Goal: Task Accomplishment & Management: Manage account settings

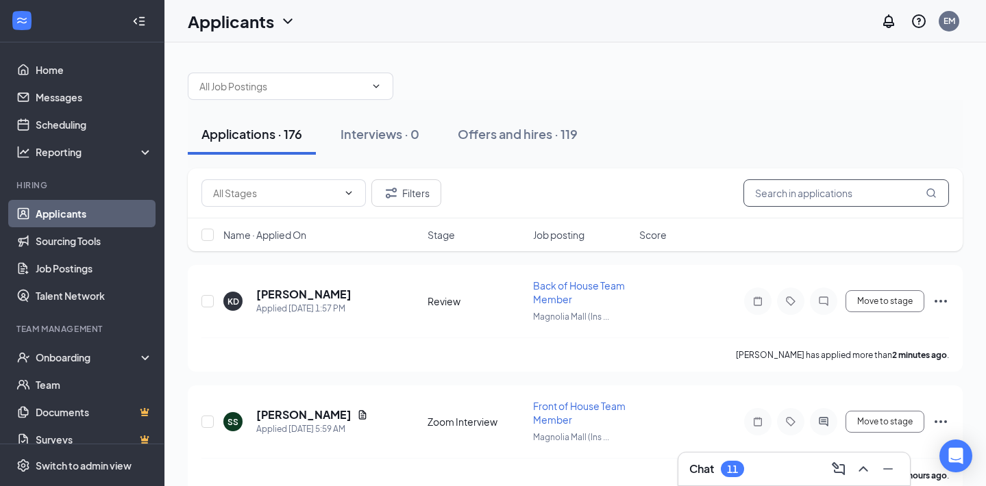
click at [819, 188] on input "text" at bounding box center [846, 193] width 206 height 27
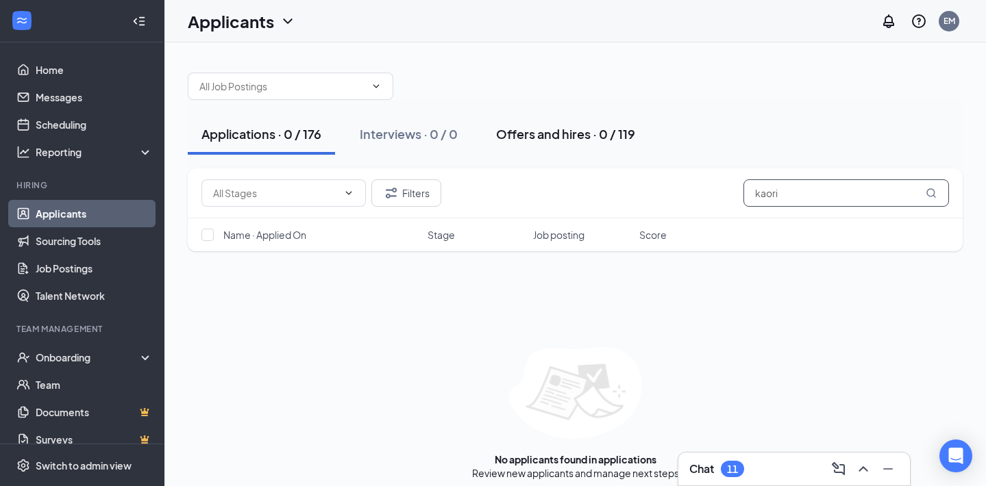
type input "kaori"
click at [568, 133] on div "Offers and hires · 0 / 119" at bounding box center [565, 133] width 139 height 17
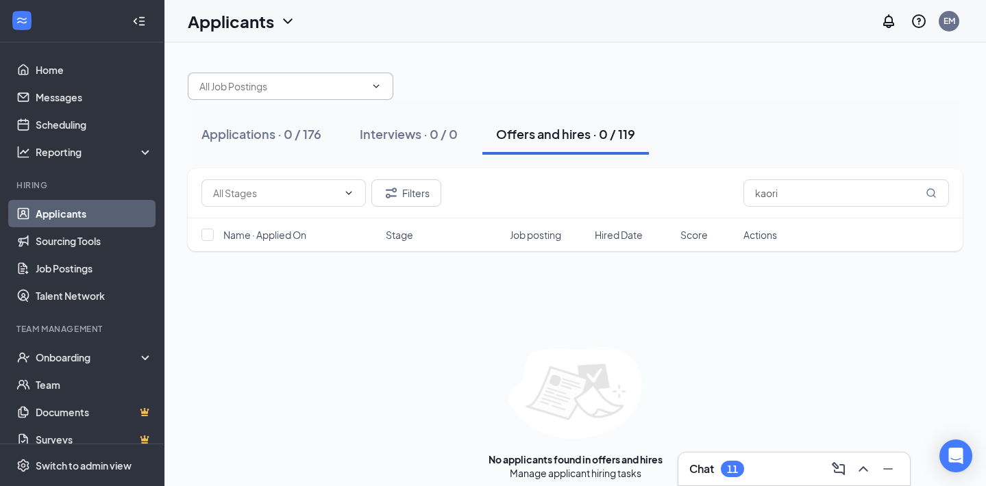
click at [322, 84] on input "text" at bounding box center [282, 86] width 166 height 15
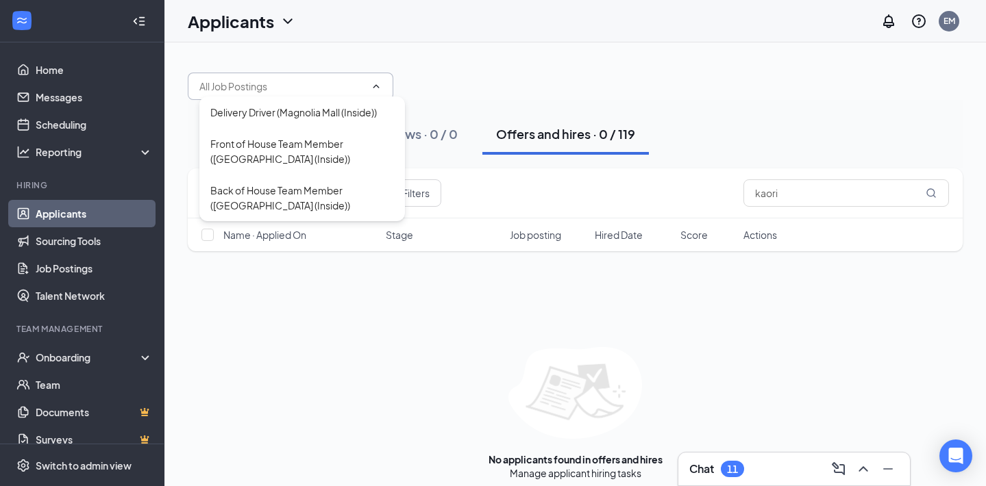
click at [456, 75] on div "Delivery Driver (Magnolia Mall (Inside)) Front of House Team Member (Magnolia M…" at bounding box center [575, 79] width 775 height 41
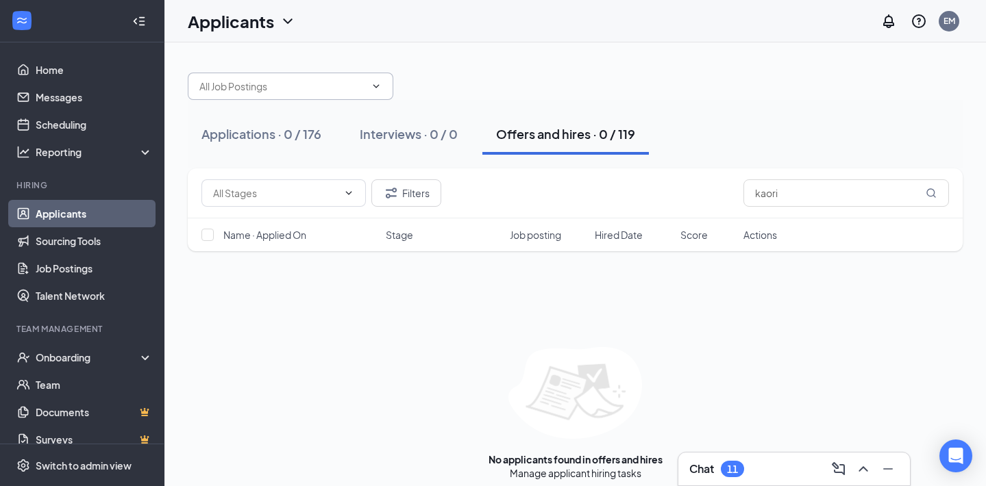
click at [361, 82] on input "text" at bounding box center [282, 86] width 166 height 15
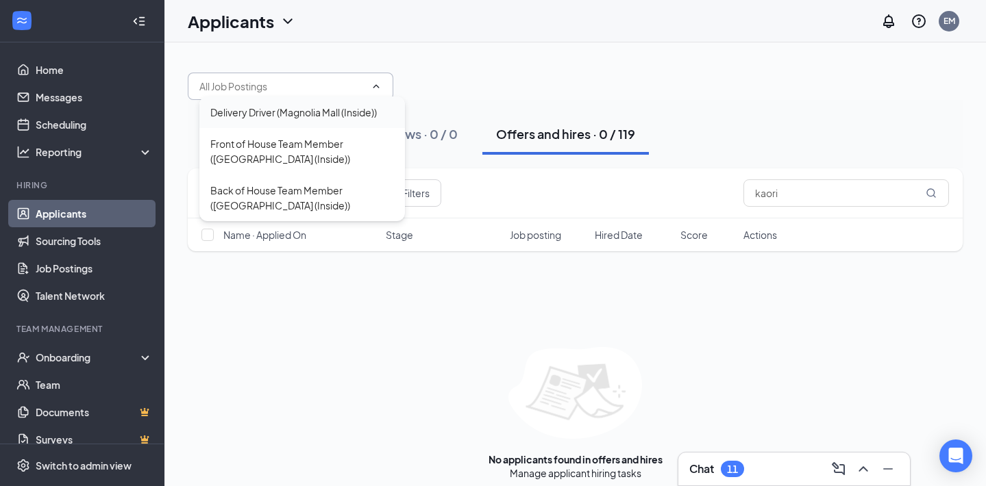
click at [324, 110] on div "Delivery Driver (Magnolia Mall (Inside))" at bounding box center [293, 112] width 166 height 15
type input "Delivery Driver (Magnolia Mall (Inside))"
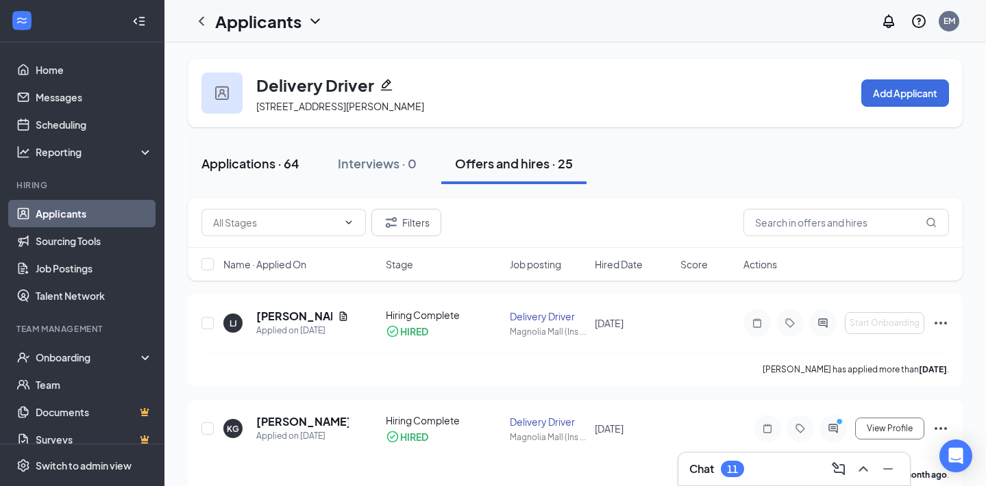
click at [248, 162] on div "Applications · 64" at bounding box center [250, 163] width 98 height 17
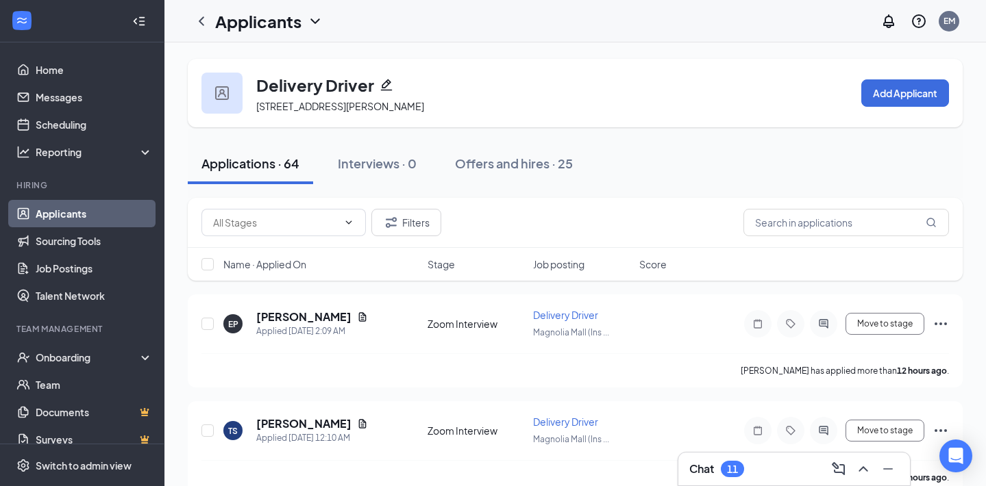
click at [210, 34] on div "Applicants" at bounding box center [256, 21] width 136 height 27
click at [203, 18] on icon "ChevronLeft" at bounding box center [201, 20] width 5 height 9
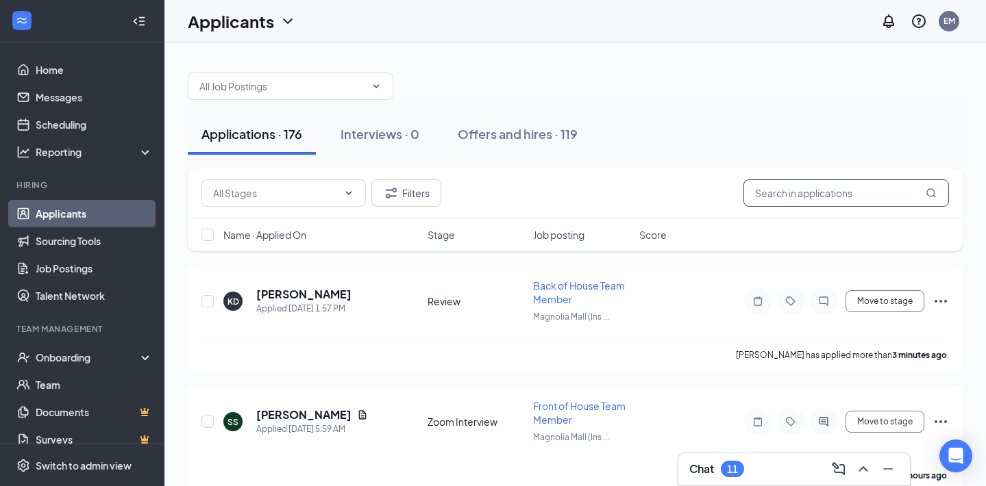
click at [789, 184] on input "text" at bounding box center [846, 193] width 206 height 27
type input "k"
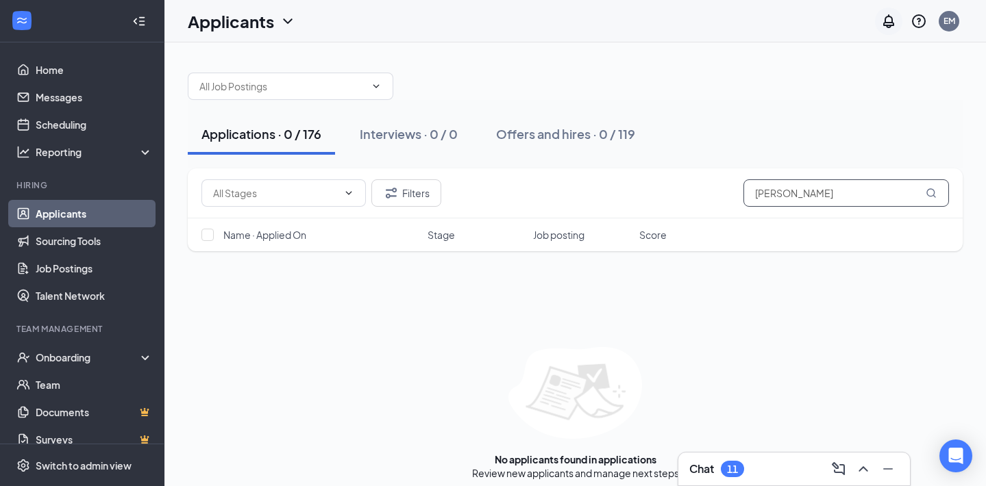
type input "crawford"
click at [117, 283] on link "Talent Network" at bounding box center [94, 295] width 117 height 27
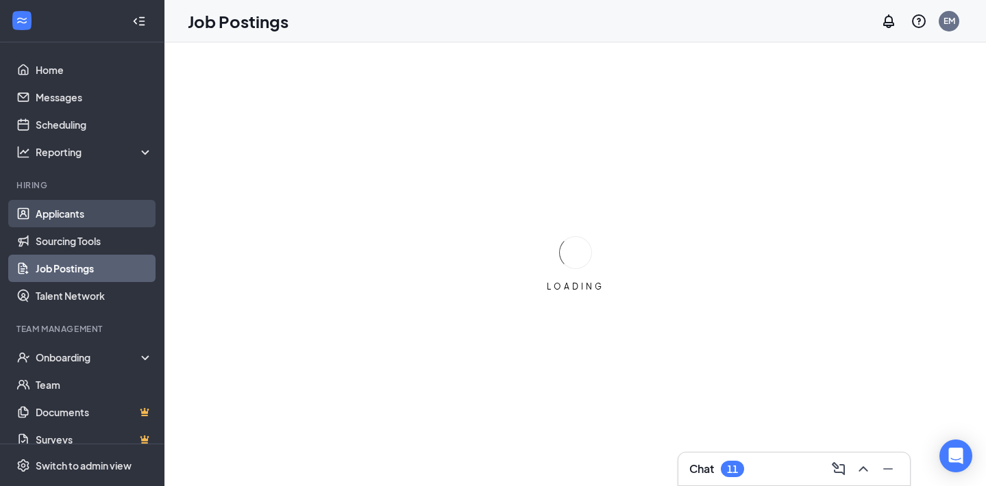
click at [84, 217] on link "Applicants" at bounding box center [94, 213] width 117 height 27
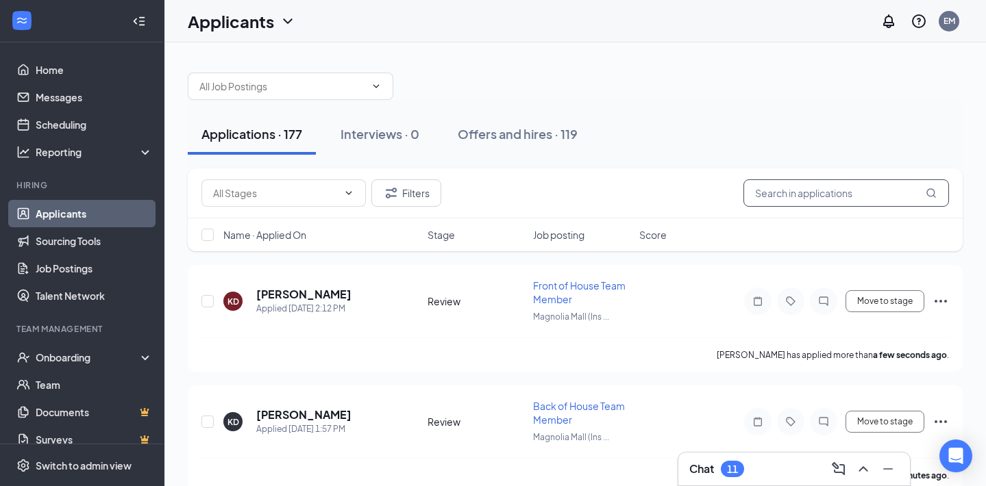
click at [811, 182] on input "text" at bounding box center [846, 193] width 206 height 27
click at [785, 475] on div "Chat 11" at bounding box center [794, 469] width 210 height 22
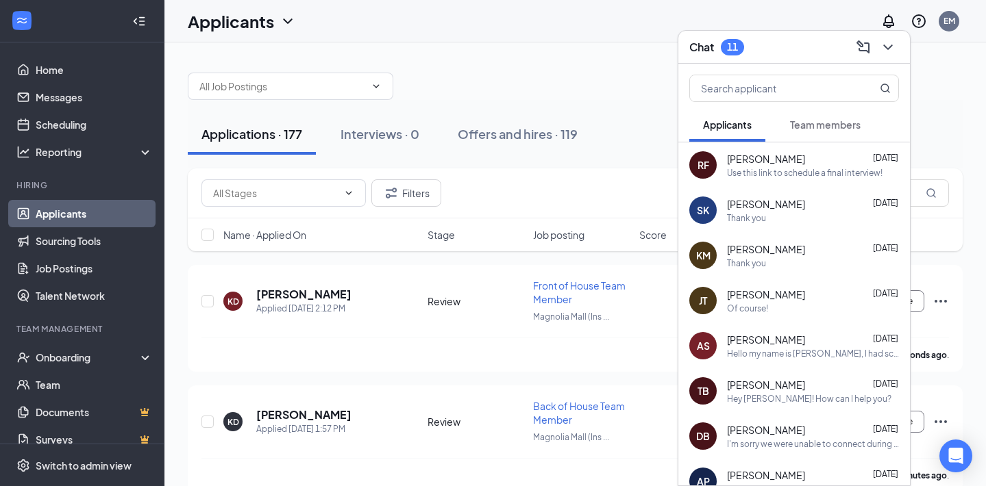
click at [837, 134] on button "Team members" at bounding box center [825, 125] width 98 height 34
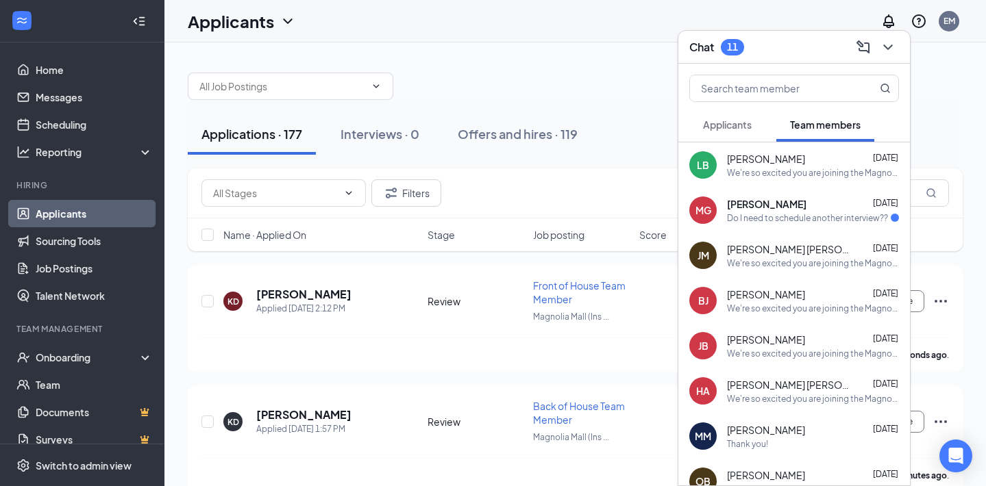
click at [756, 119] on button "Applicants" at bounding box center [727, 125] width 76 height 34
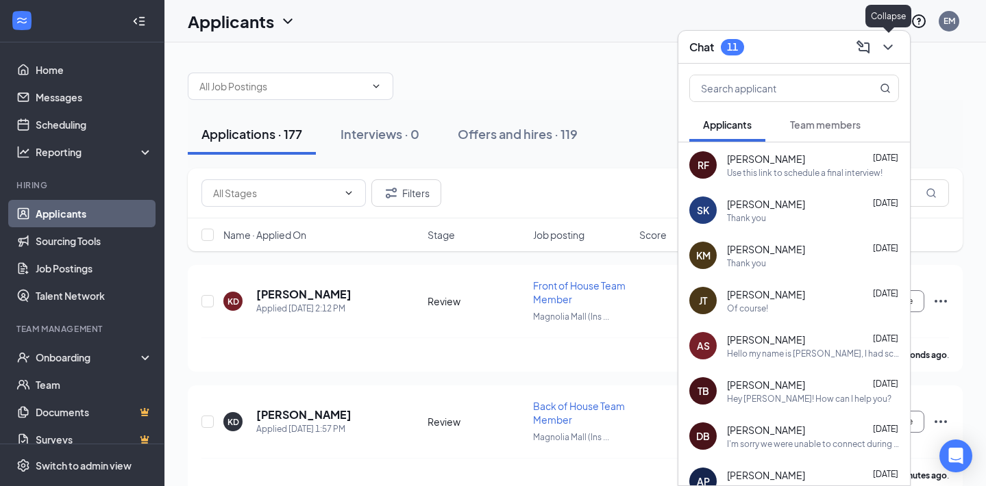
click at [889, 46] on icon "ChevronDown" at bounding box center [888, 47] width 16 height 16
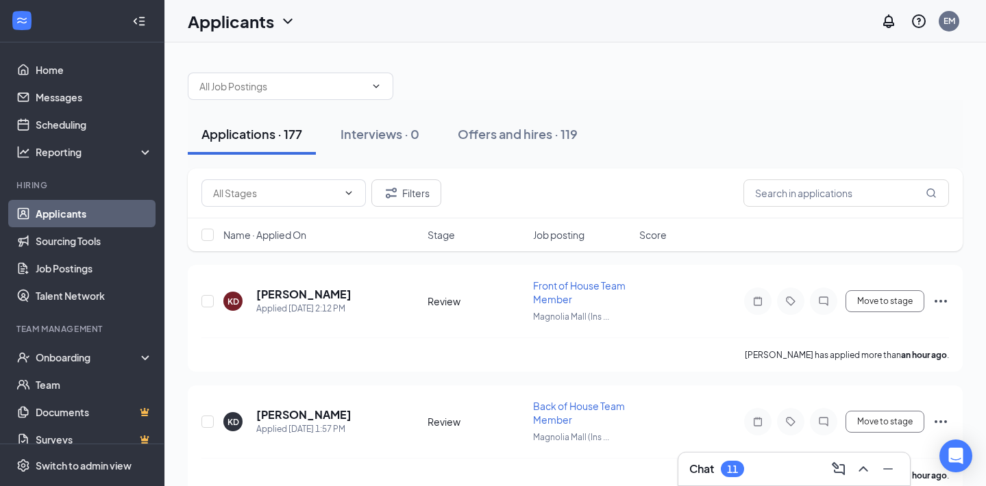
click at [780, 83] on div at bounding box center [575, 79] width 775 height 41
click at [818, 188] on input "text" at bounding box center [846, 193] width 206 height 27
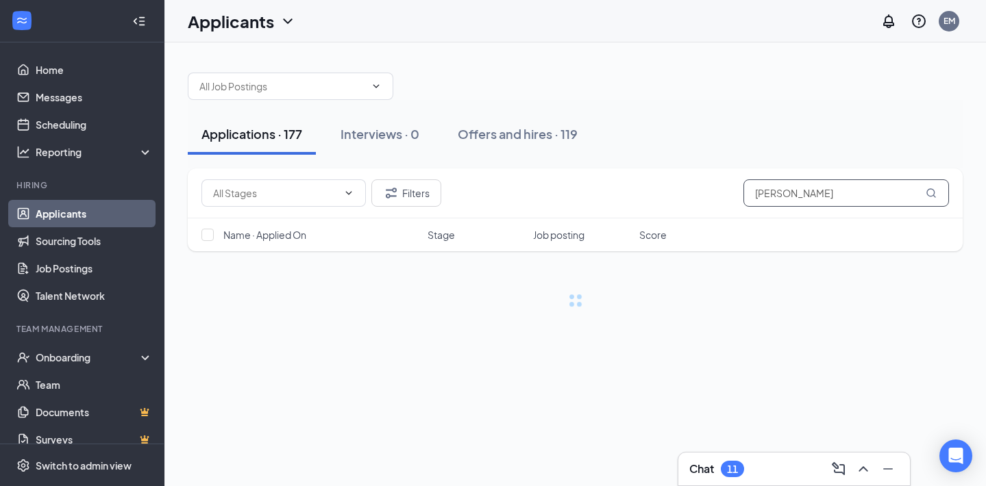
click at [806, 190] on input "Crawford" at bounding box center [846, 193] width 206 height 27
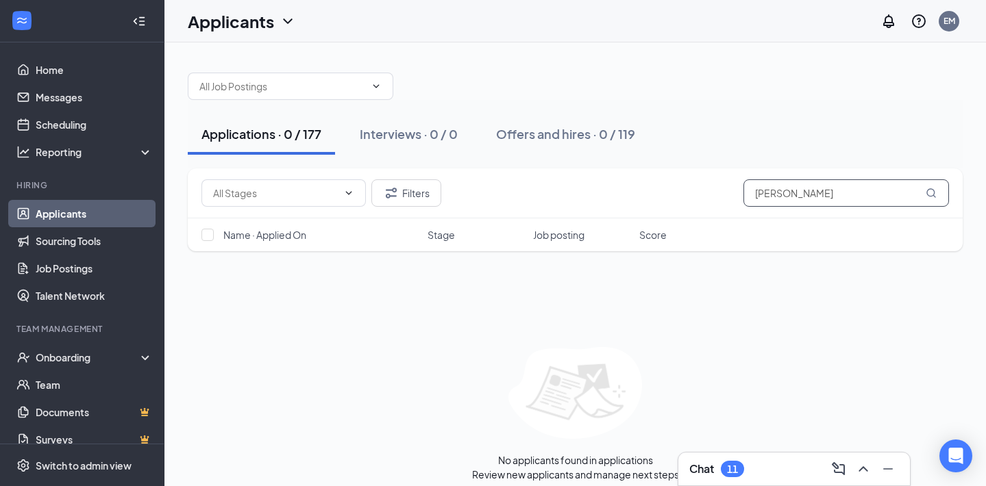
type input "Kaori Crawford"
click at [821, 193] on input "Kaori Crawford" at bounding box center [846, 193] width 206 height 27
click at [407, 137] on div "Interviews · 0 / 0" at bounding box center [409, 133] width 98 height 17
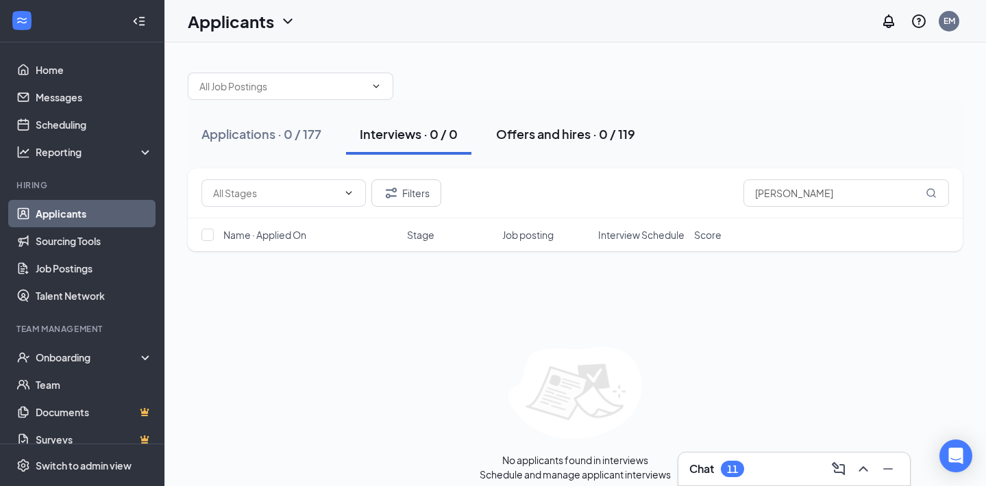
click at [567, 136] on div "Offers and hires · 0 / 119" at bounding box center [565, 133] width 139 height 17
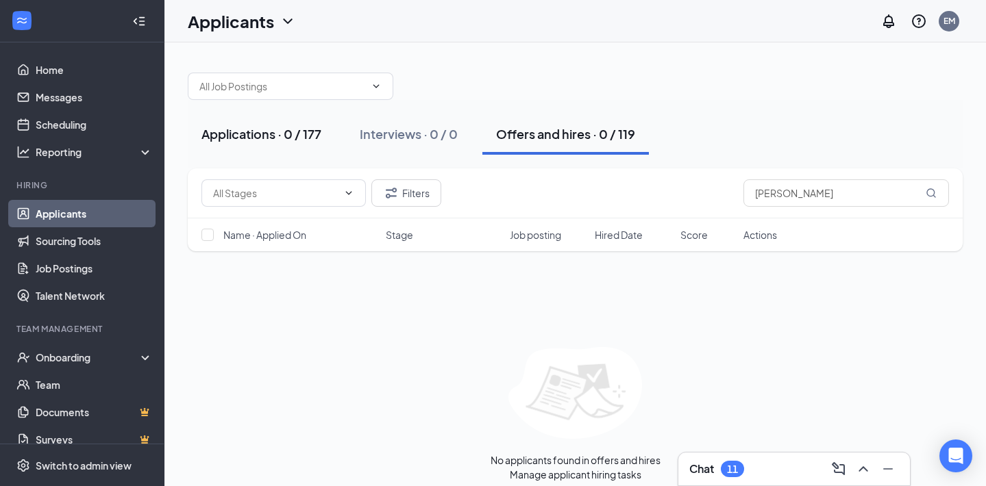
click at [271, 133] on div "Applications · 0 / 177" at bounding box center [261, 133] width 120 height 17
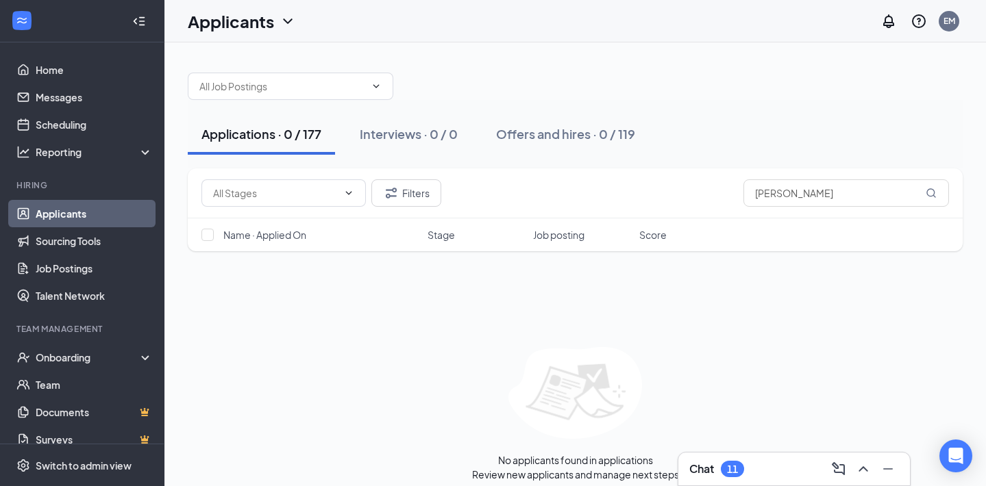
scroll to position [10, 0]
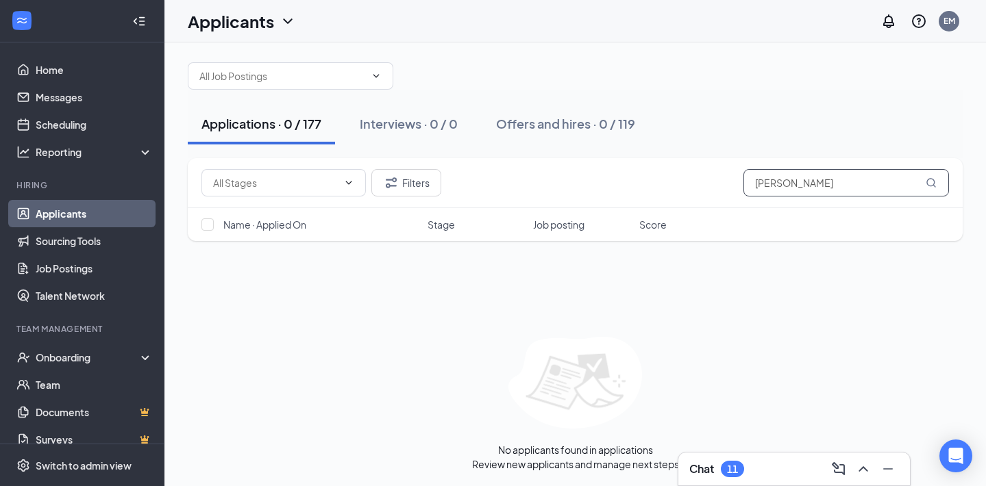
click at [790, 183] on input "Kaori Crawford" at bounding box center [846, 182] width 206 height 27
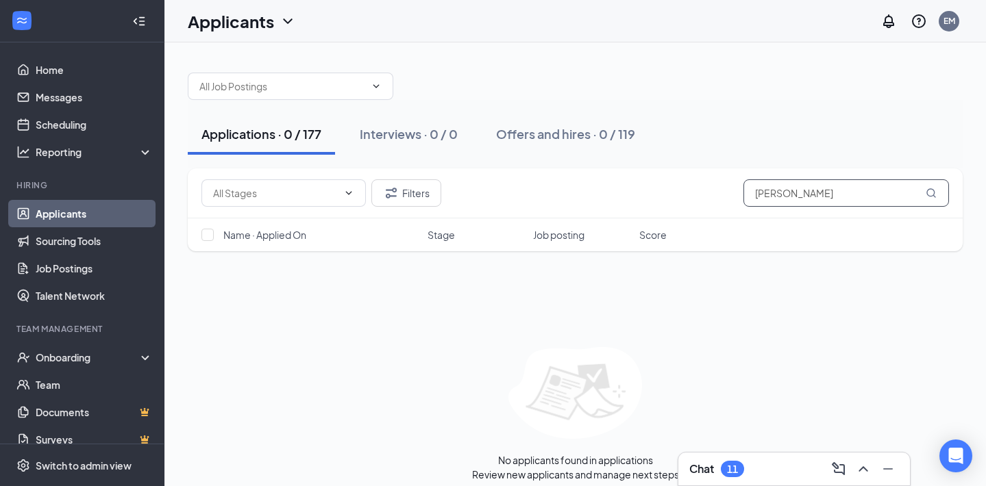
click at [808, 195] on input "Crawford" at bounding box center [846, 193] width 206 height 27
type input "CRAWFORD"
click at [423, 133] on div "Interviews · 0 / 0" at bounding box center [409, 133] width 98 height 17
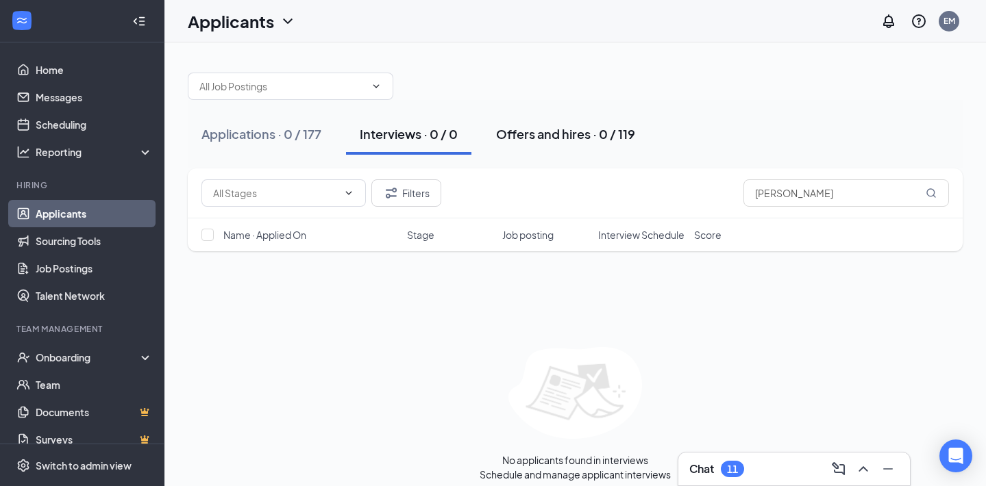
click at [531, 135] on div "Offers and hires · 0 / 119" at bounding box center [565, 133] width 139 height 17
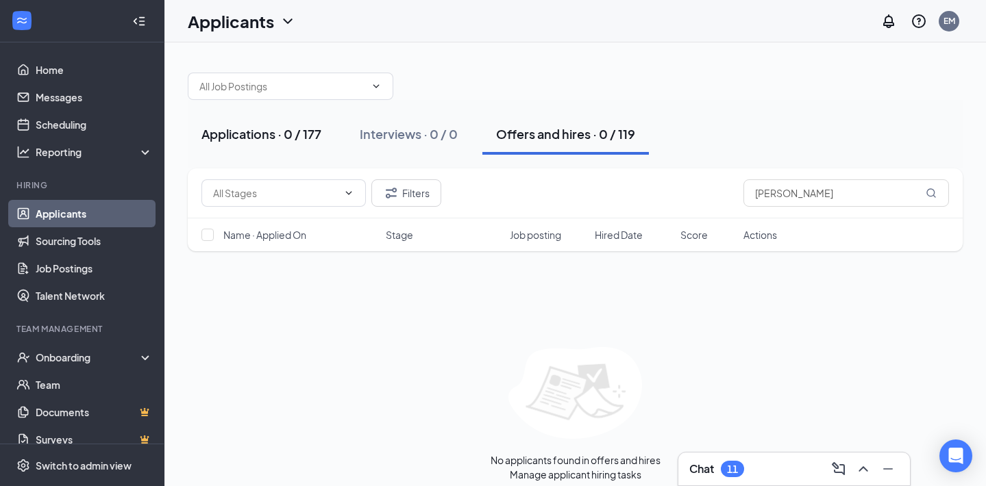
click at [251, 137] on div "Applications · 0 / 177" at bounding box center [261, 133] width 120 height 17
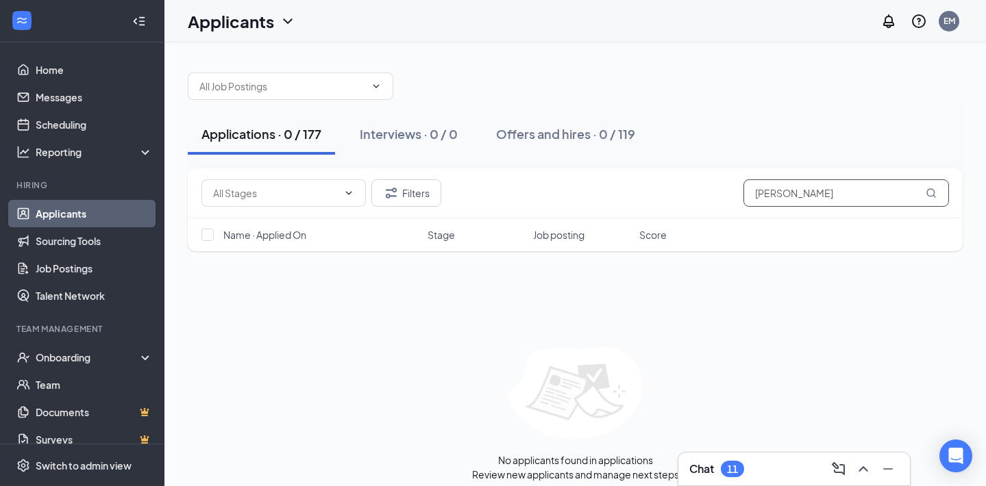
click at [816, 196] on input "CRAWFORD" at bounding box center [846, 193] width 206 height 27
type input "\"
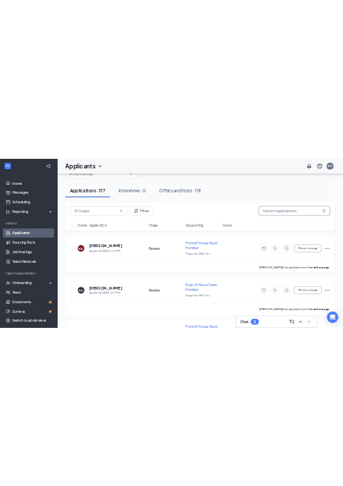
scroll to position [40, 0]
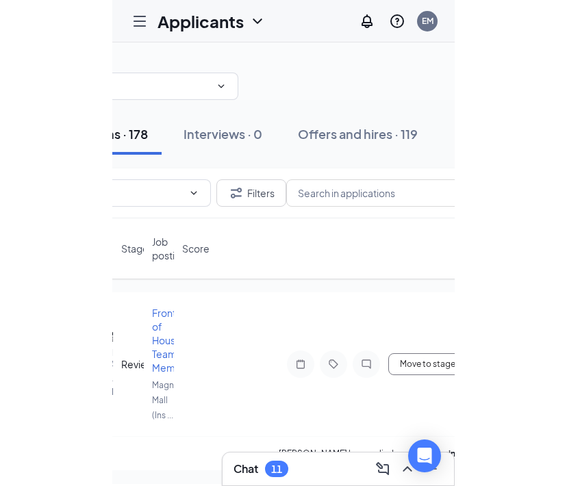
scroll to position [0, 169]
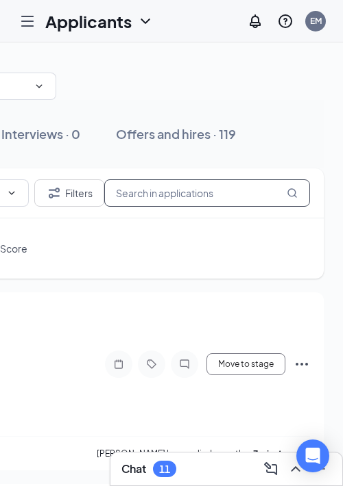
click at [247, 195] on input "text" at bounding box center [207, 193] width 206 height 27
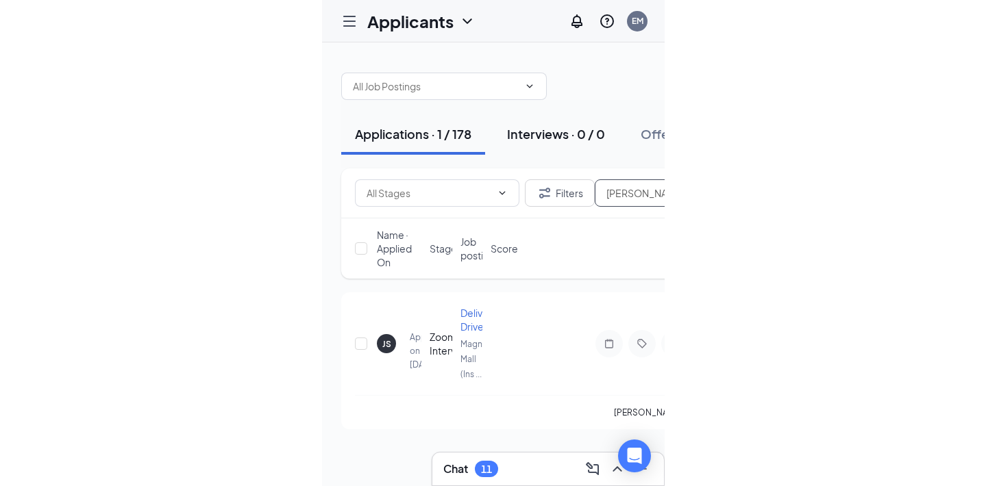
scroll to position [0, 169]
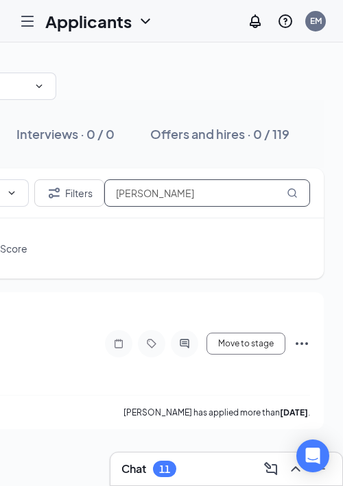
type input "joshua"
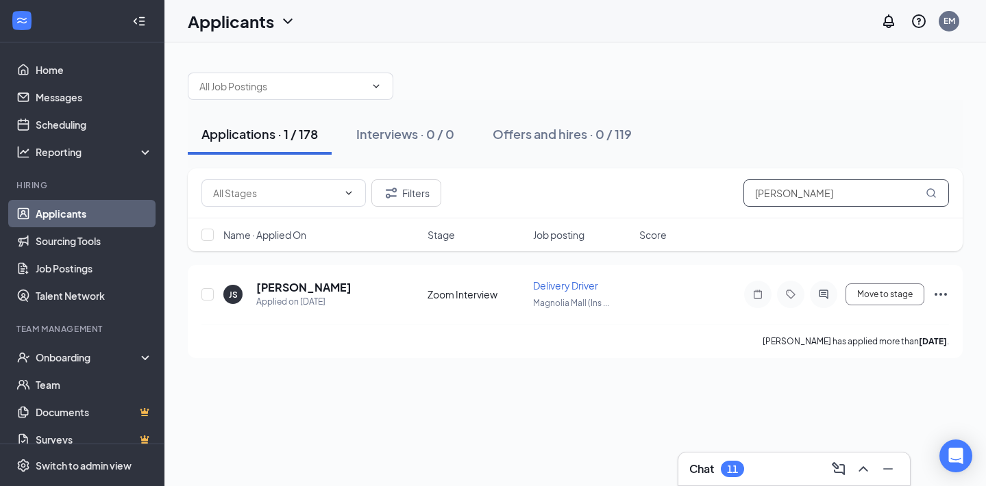
scroll to position [0, 0]
click at [342, 294] on button "Move to stage" at bounding box center [884, 295] width 79 height 22
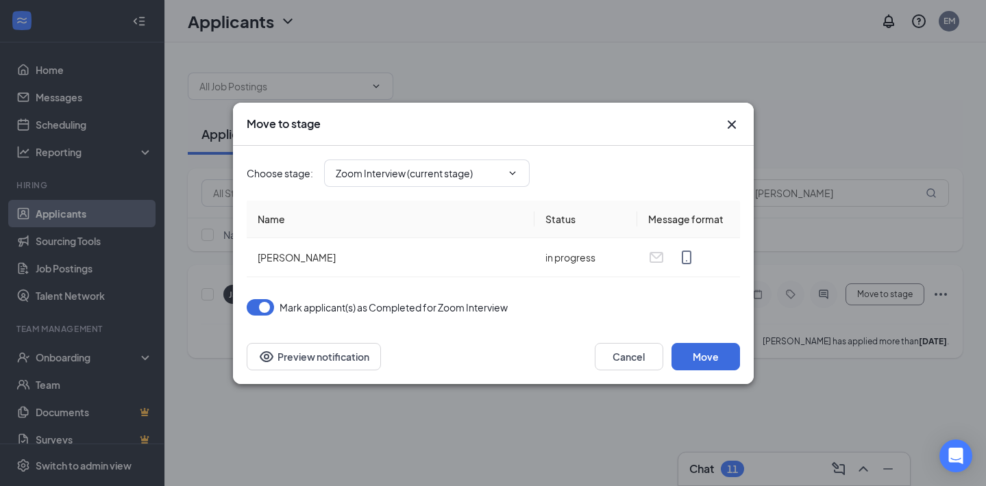
type input "In-Person Interview (next stage)"
click at [342, 357] on button "Move" at bounding box center [705, 356] width 69 height 27
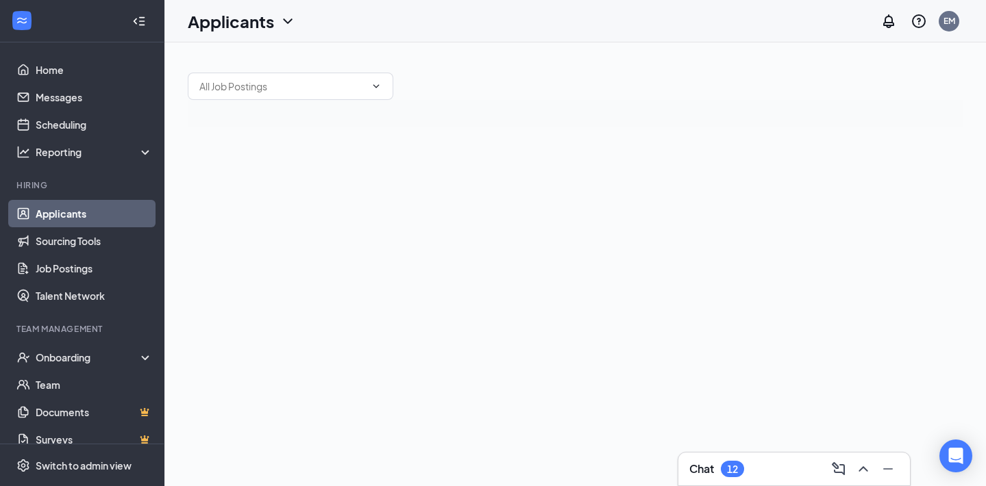
click at [735, 461] on div "12" at bounding box center [732, 469] width 23 height 16
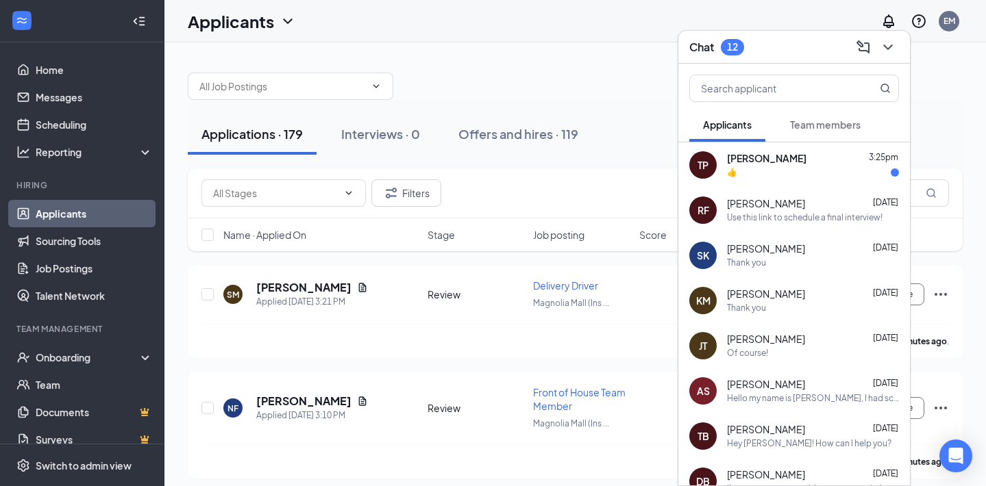
click at [825, 162] on div "[PERSON_NAME] 3:25pm" at bounding box center [813, 159] width 172 height 14
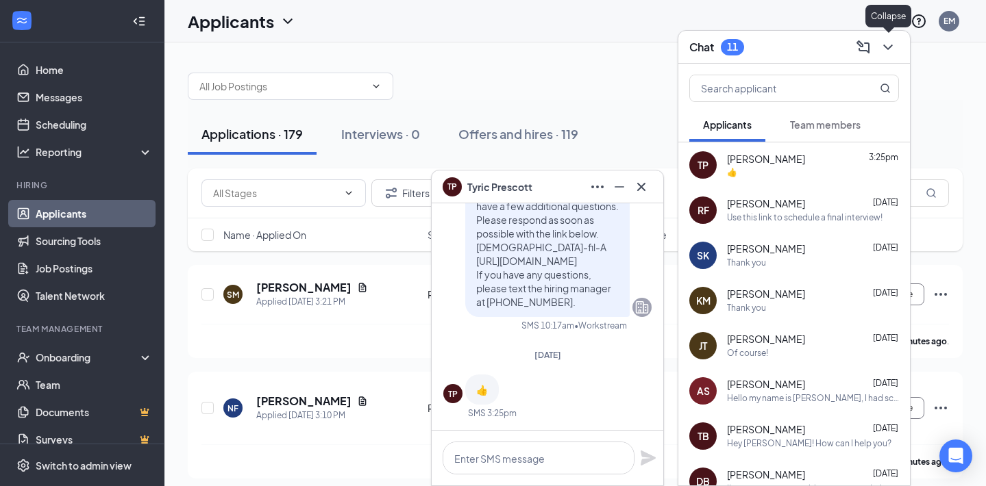
click at [887, 47] on icon "ChevronDown" at bounding box center [888, 47] width 16 height 16
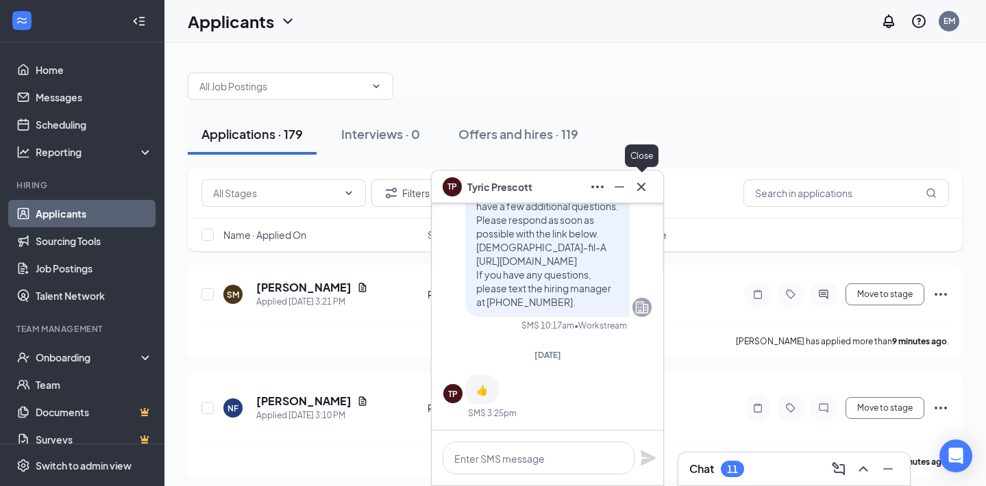
click at [640, 188] on icon "Cross" at bounding box center [641, 187] width 16 height 16
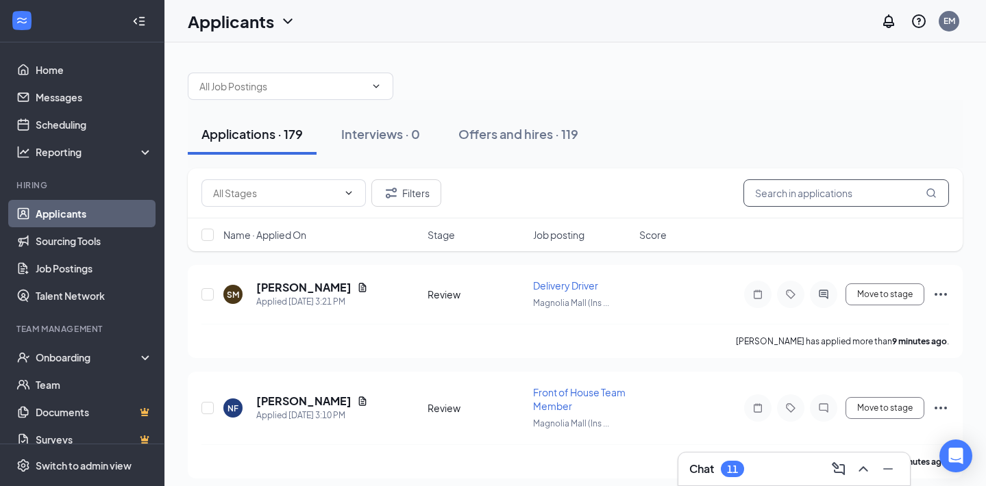
click at [837, 186] on input "text" at bounding box center [846, 193] width 206 height 27
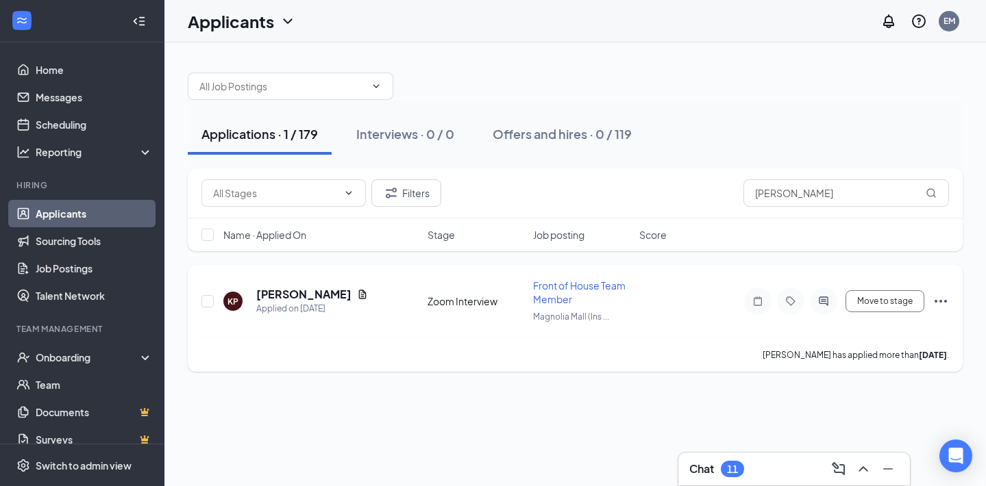
click at [943, 291] on div "Move to stage" at bounding box center [825, 301] width 247 height 27
click at [779, 182] on input "[PERSON_NAME]" at bounding box center [846, 193] width 206 height 27
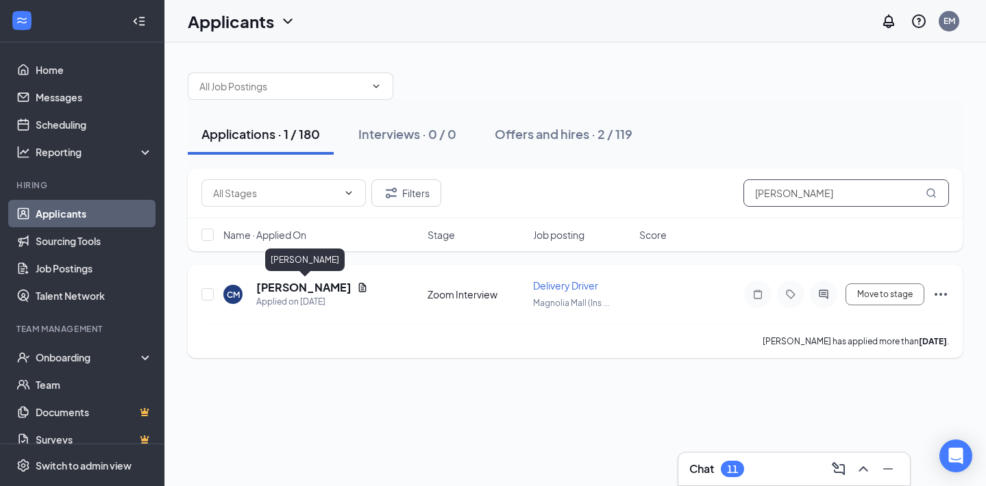
type input "[PERSON_NAME]"
click at [305, 284] on h5 "[PERSON_NAME]" at bounding box center [303, 287] width 95 height 15
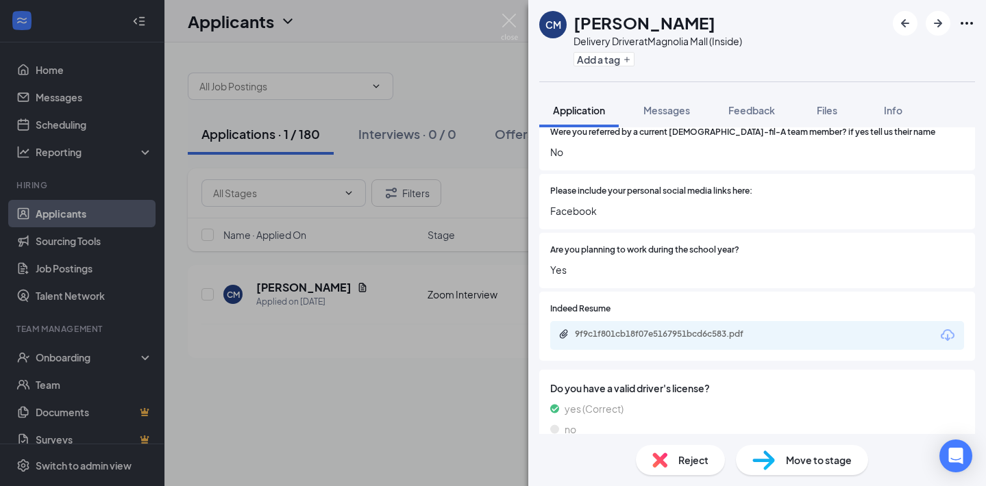
scroll to position [641, 0]
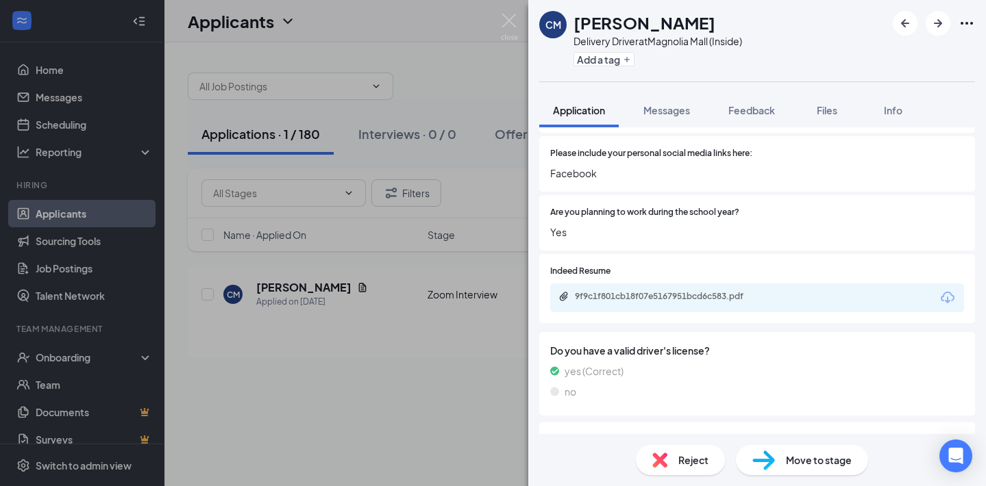
click at [754, 291] on div "9f9c1f801cb18f07e5167951bcd6c583.pdf" at bounding box center [671, 296] width 192 height 11
click at [676, 467] on div "Reject" at bounding box center [680, 460] width 89 height 30
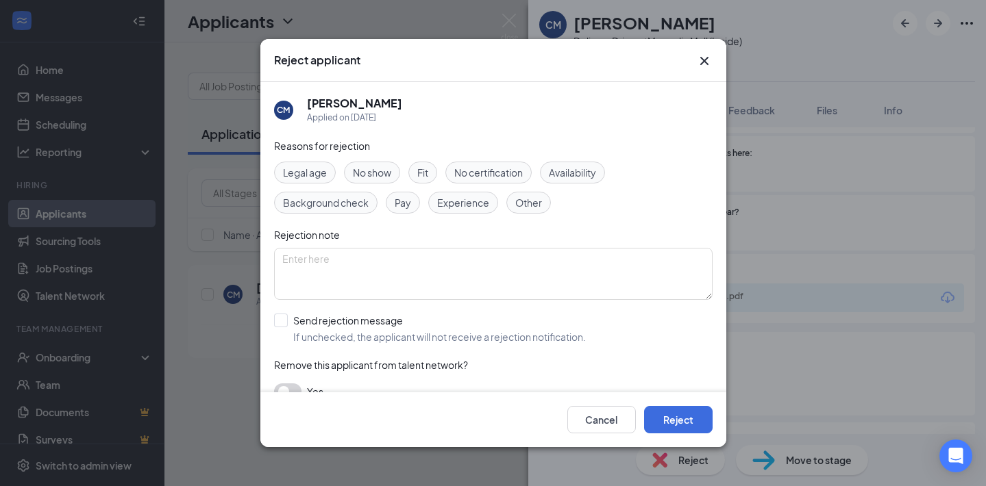
click at [432, 172] on div "Fit" at bounding box center [422, 173] width 29 height 22
click at [703, 59] on icon "Cross" at bounding box center [704, 61] width 8 height 8
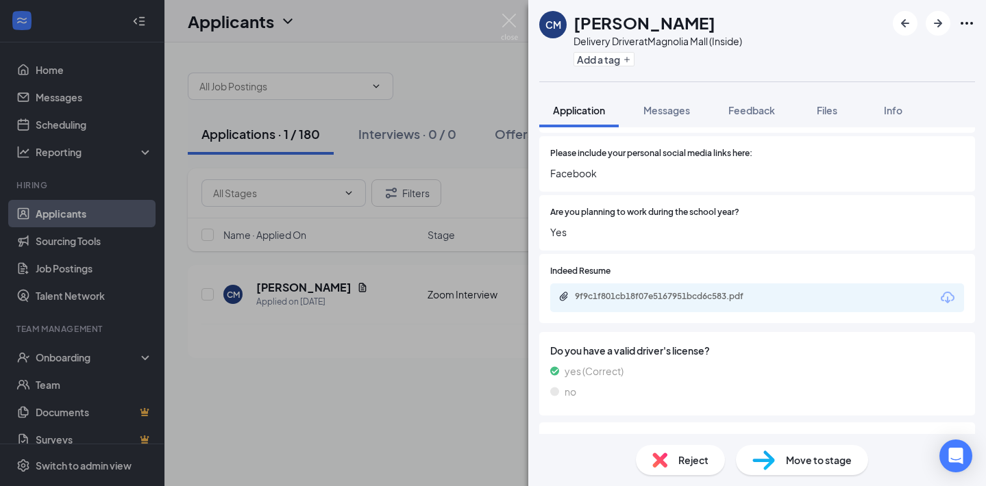
click at [680, 460] on span "Reject" at bounding box center [693, 460] width 30 height 15
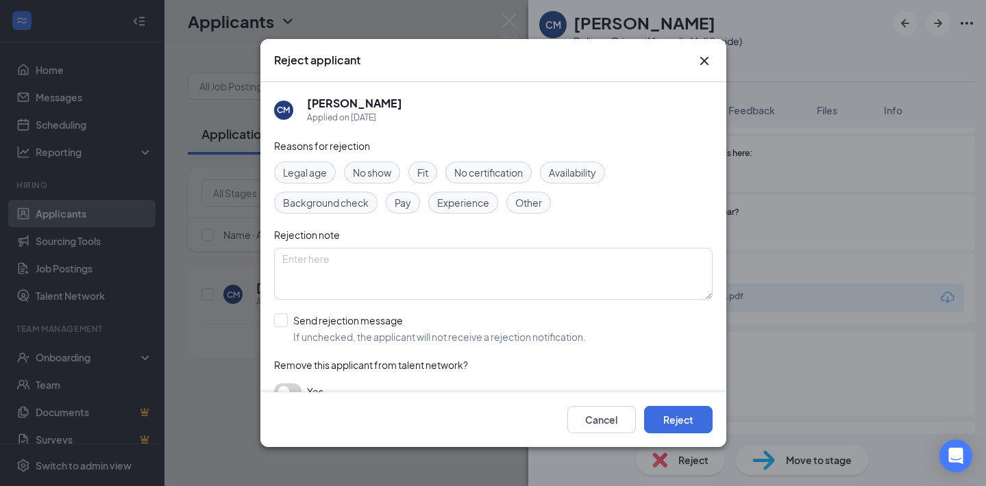
click at [424, 165] on span "Fit" at bounding box center [422, 172] width 11 height 15
click at [684, 419] on button "Reject" at bounding box center [678, 419] width 69 height 27
